Goal: Task Accomplishment & Management: Manage account settings

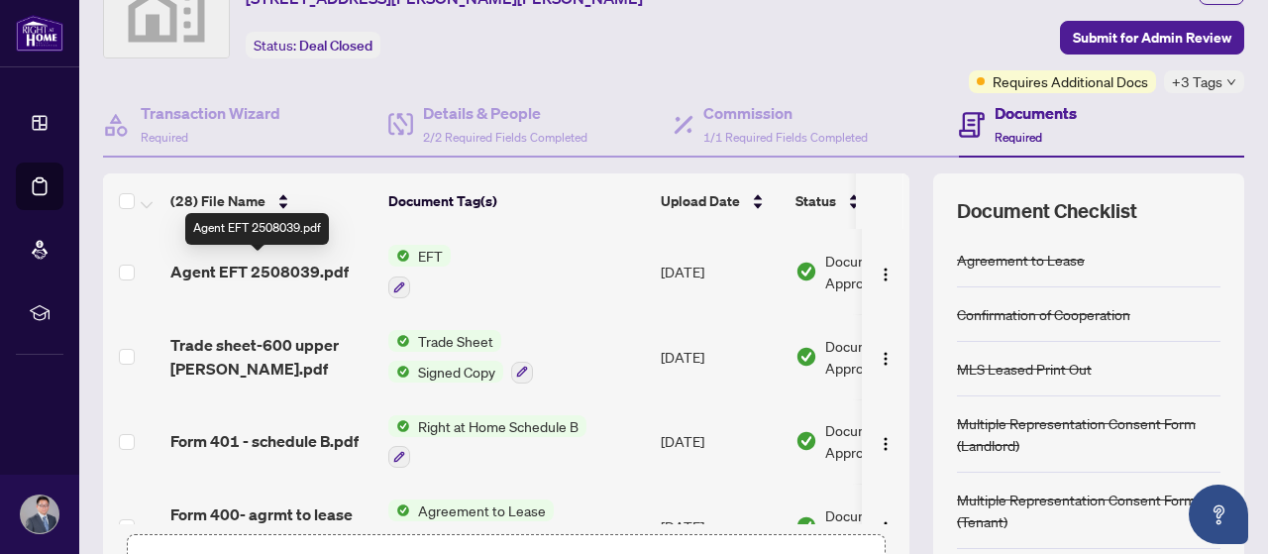
click at [283, 267] on span "Agent EFT 2508039.pdf" at bounding box center [259, 272] width 178 height 24
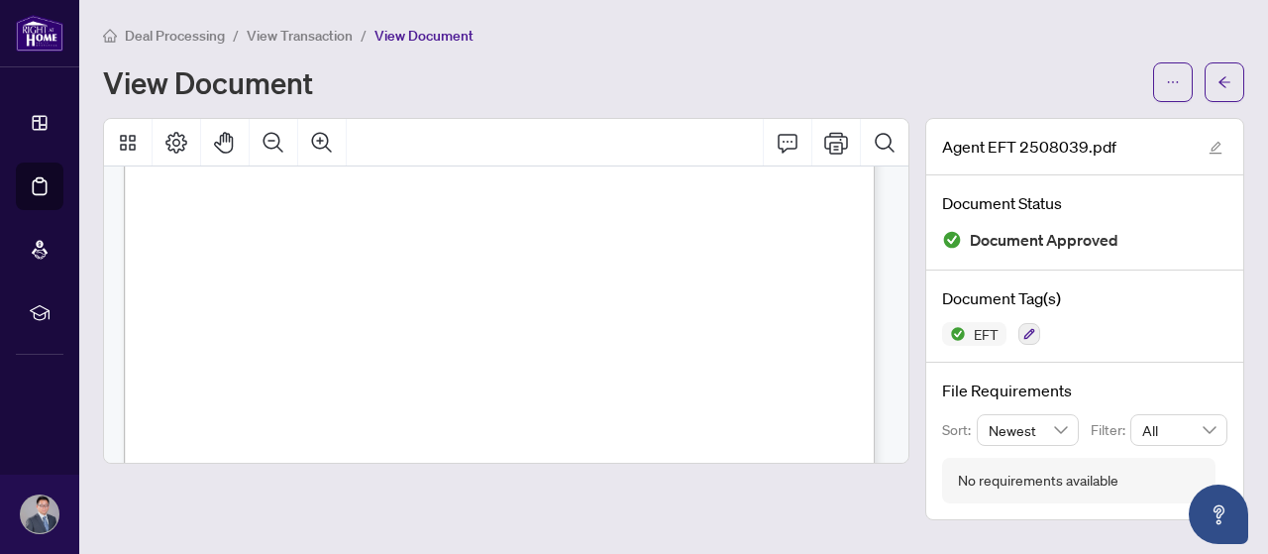
scroll to position [396, 0]
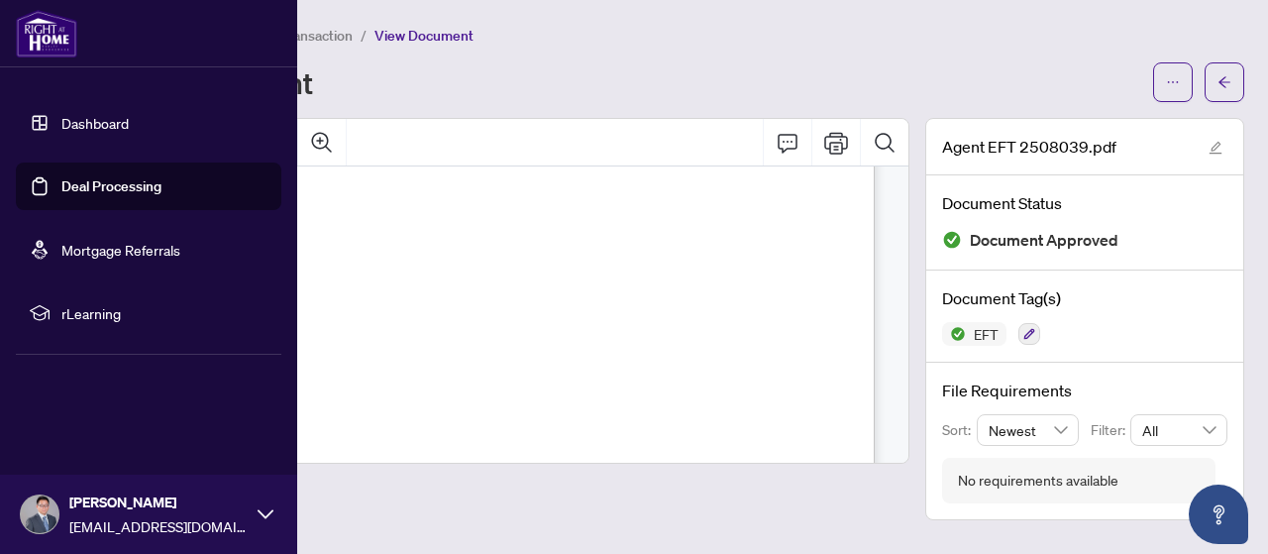
click at [76, 126] on link "Dashboard" at bounding box center [94, 123] width 67 height 18
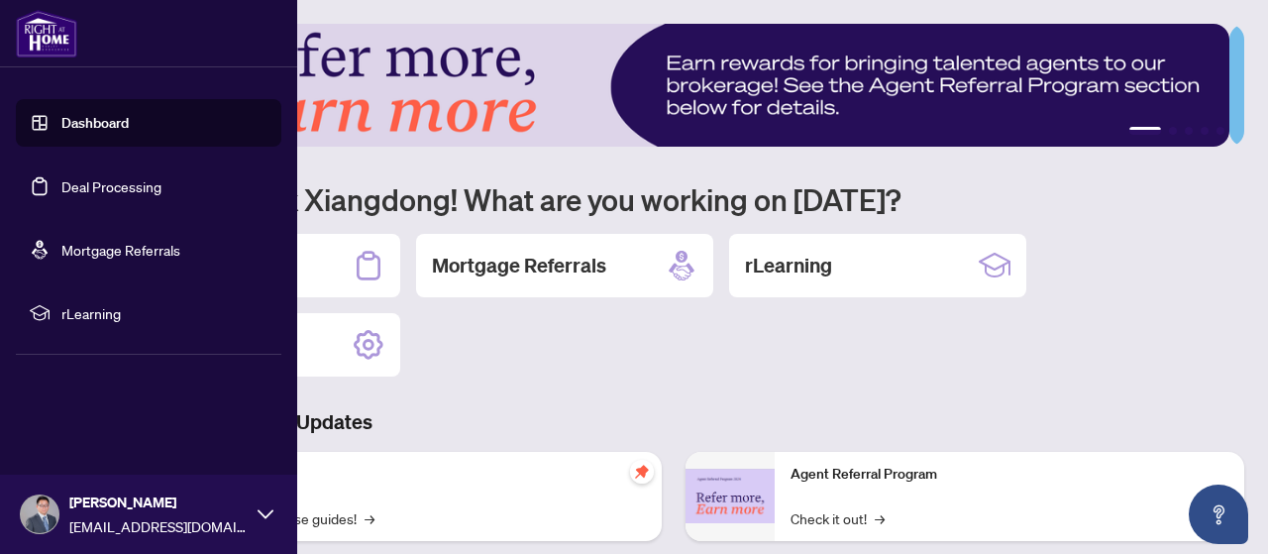
click at [81, 177] on link "Deal Processing" at bounding box center [111, 186] width 100 height 18
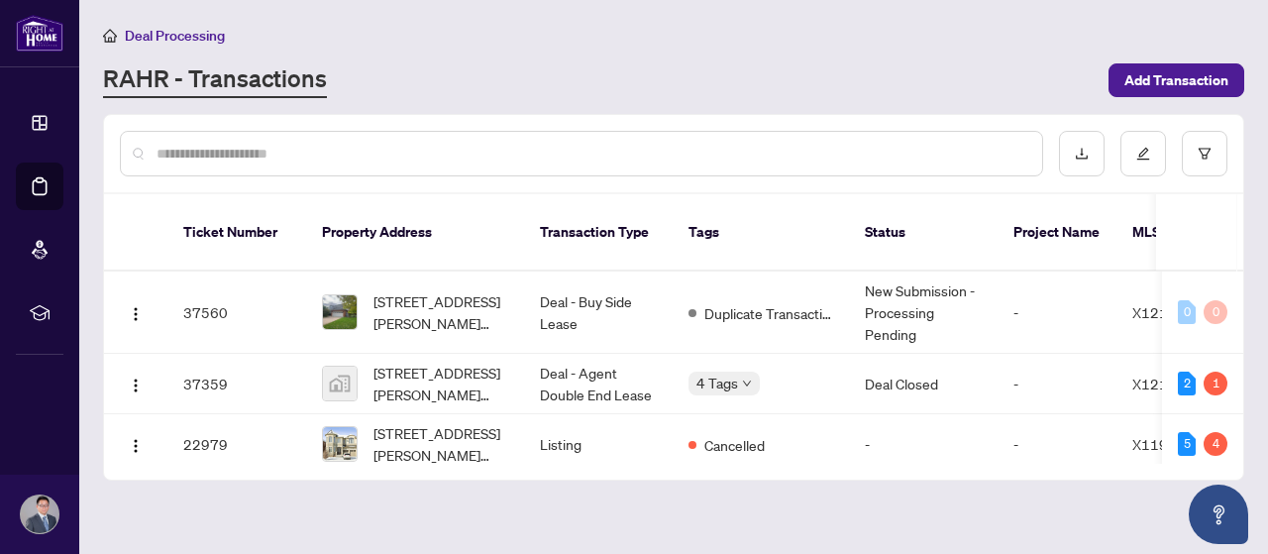
click at [785, 55] on div "Deal Processing [PERSON_NAME] - Transactions Add Transaction" at bounding box center [673, 61] width 1141 height 74
click at [932, 471] on main "Deal Processing [PERSON_NAME] - Transactions Add Transaction Ticket Number Prop…" at bounding box center [673, 277] width 1189 height 554
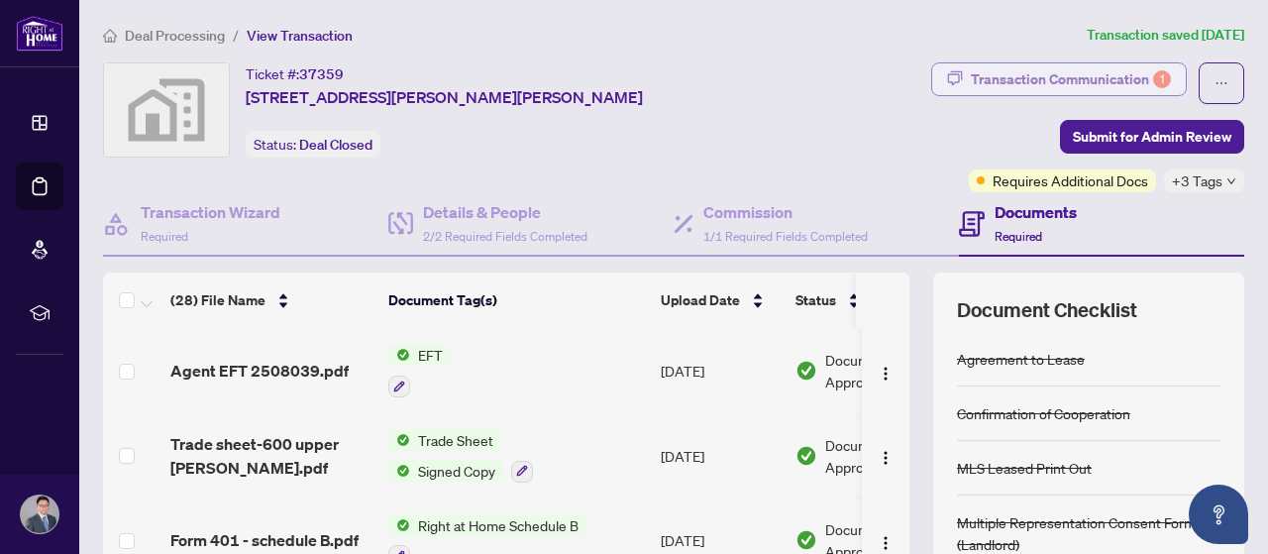
click at [1053, 74] on div "Transaction Communication 1" at bounding box center [1071, 79] width 200 height 32
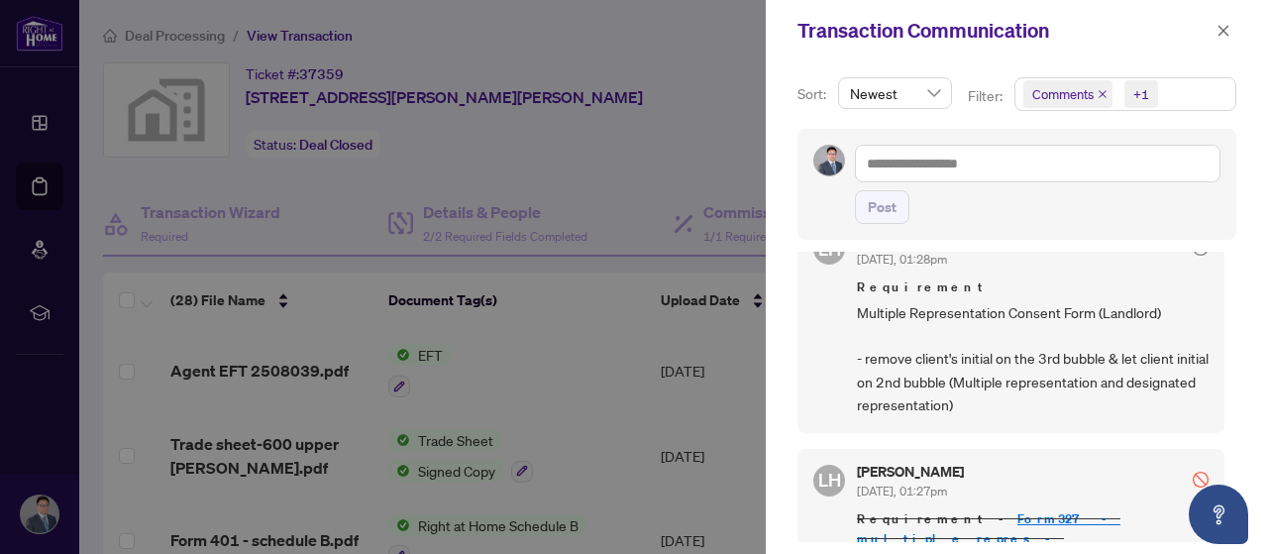
scroll to position [495, 0]
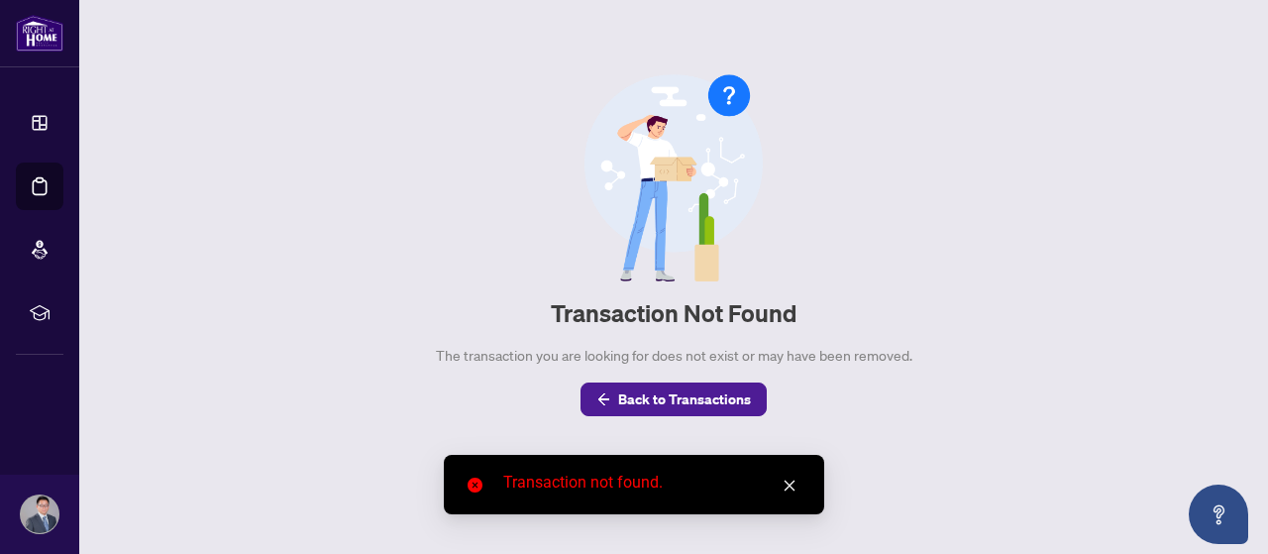
click at [792, 488] on icon "close" at bounding box center [790, 486] width 11 height 11
